Goal: Navigation & Orientation: Find specific page/section

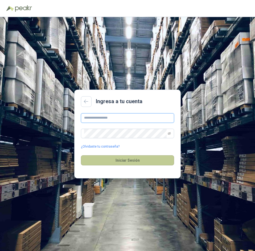
type input "**********"
click at [127, 160] on button "Iniciar Sesión" at bounding box center [127, 160] width 93 height 10
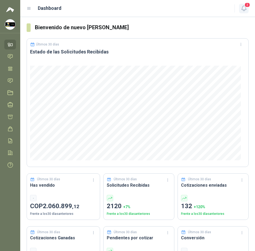
click at [240, 8] on button "3" at bounding box center [244, 9] width 10 height 10
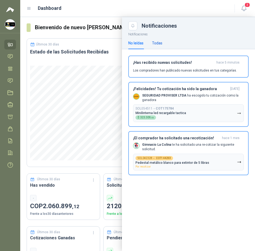
click at [154, 43] on div "Todas" at bounding box center [157, 43] width 10 height 6
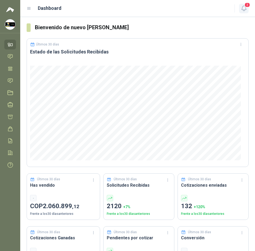
click at [247, 8] on button "3" at bounding box center [244, 9] width 10 height 10
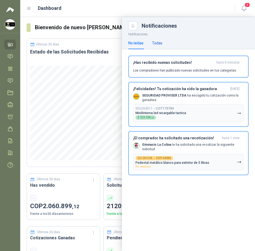
click at [158, 42] on div "Todas" at bounding box center [157, 43] width 10 height 6
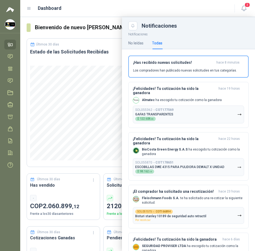
click at [106, 24] on div at bounding box center [137, 134] width 234 height 234
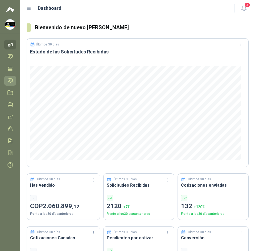
click at [7, 80] on link "Solicitudes" at bounding box center [10, 81] width 12 height 10
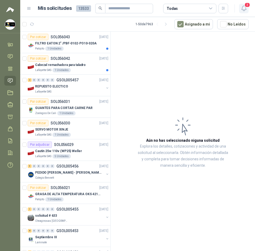
click at [245, 10] on icon "button" at bounding box center [243, 8] width 7 height 7
